Goal: Task Accomplishment & Management: Manage account settings

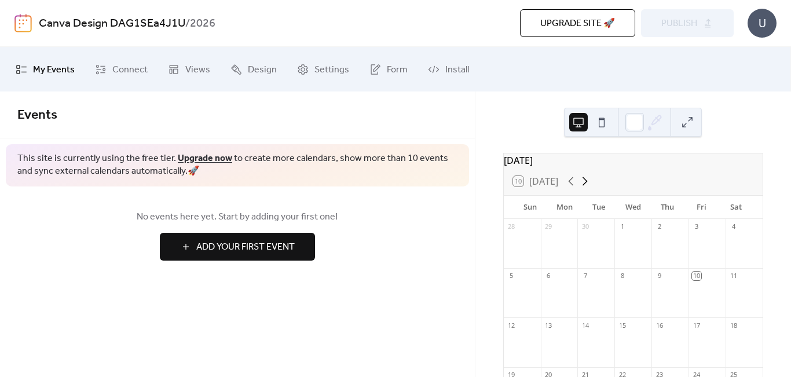
click at [588, 187] on icon at bounding box center [585, 181] width 14 height 14
click at [588, 184] on icon at bounding box center [585, 181] width 14 height 14
click at [684, 121] on button at bounding box center [687, 122] width 19 height 19
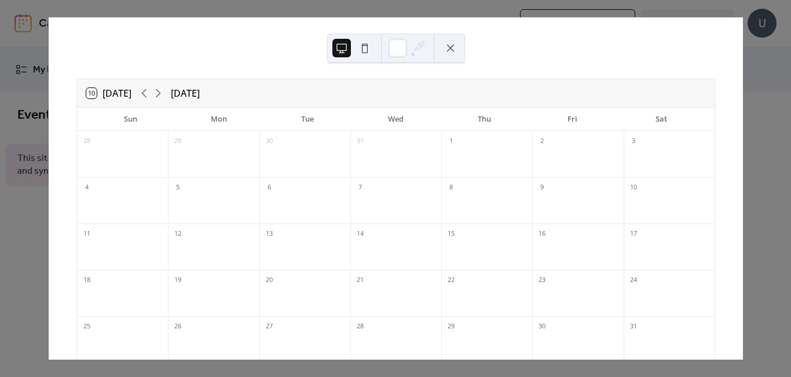
click at [743, 136] on div "10 [DATE] [DATE] Sun Mon Tue Wed Thu Fri Sat 28 29 30 31 1 2 3 4 5 6 7 8 9 10 1…" at bounding box center [395, 188] width 695 height 342
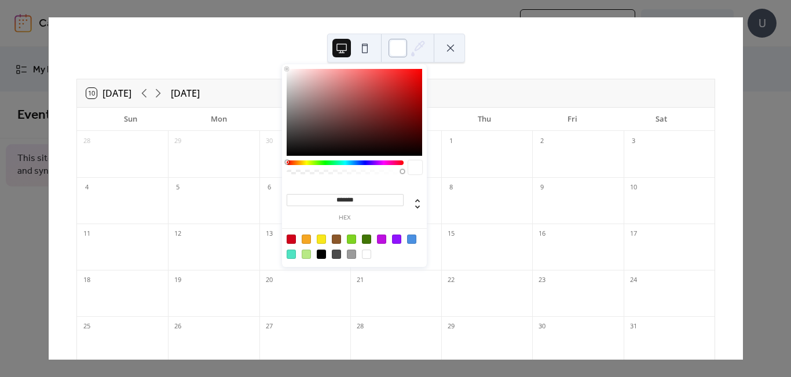
click at [404, 50] on div at bounding box center [398, 48] width 19 height 19
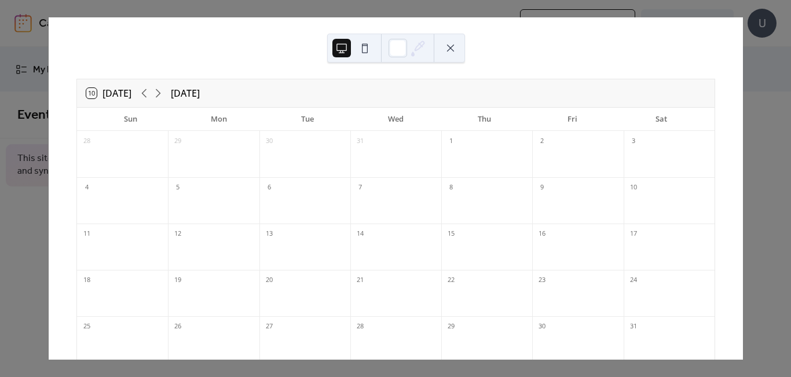
click at [345, 47] on button at bounding box center [341, 48] width 19 height 19
click at [360, 50] on button at bounding box center [365, 48] width 19 height 19
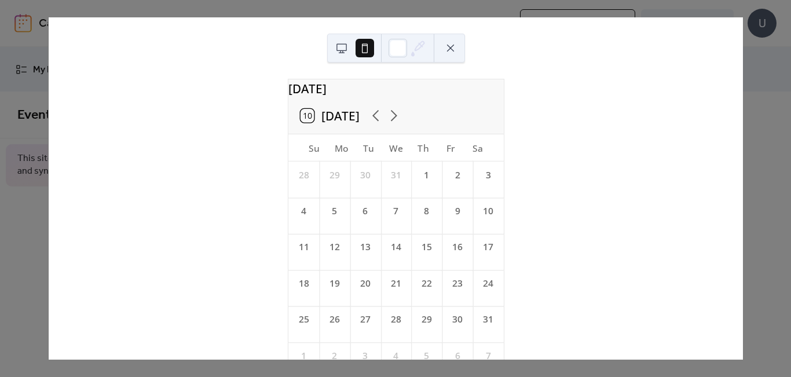
click at [340, 45] on button at bounding box center [341, 48] width 19 height 19
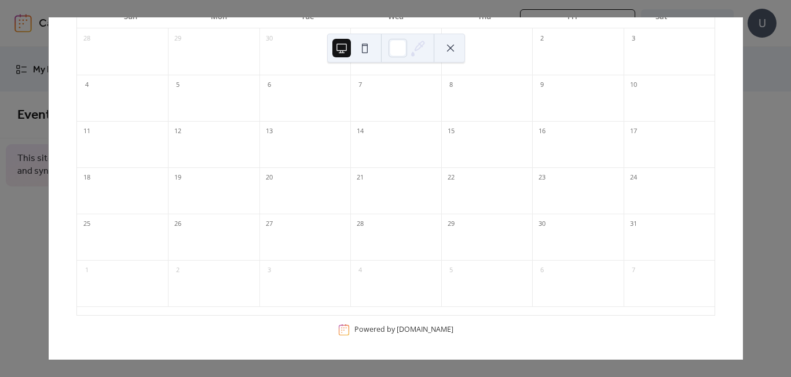
scroll to position [103, 0]
click at [702, 17] on div "10 [DATE] [DATE] Sun Mon Tue Wed Thu Fri Sat 28 29 30 31 1 2 3 4 5 6 7 8 9 10 1…" at bounding box center [395, 188] width 695 height 342
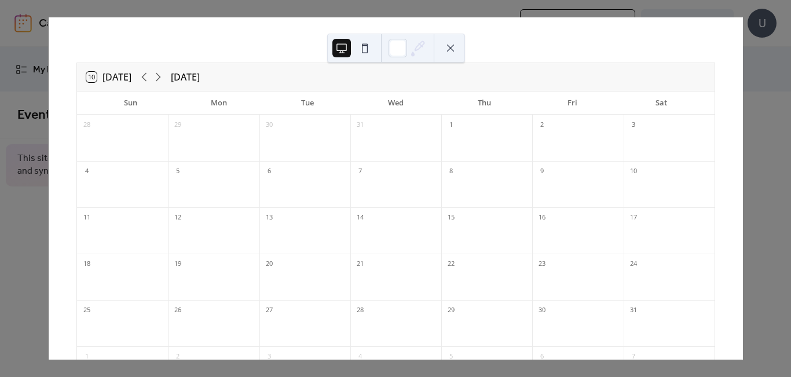
scroll to position [1, 0]
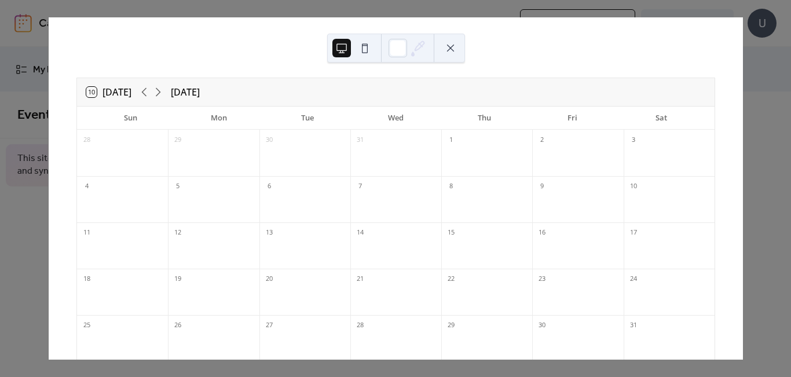
click at [743, 80] on div "10 [DATE] [DATE] Sun Mon Tue Wed Thu Fri Sat 28 29 30 31 1 2 3 4 5 6 7 8 9 10 1…" at bounding box center [395, 188] width 695 height 342
